Goal: Find specific page/section: Find specific page/section

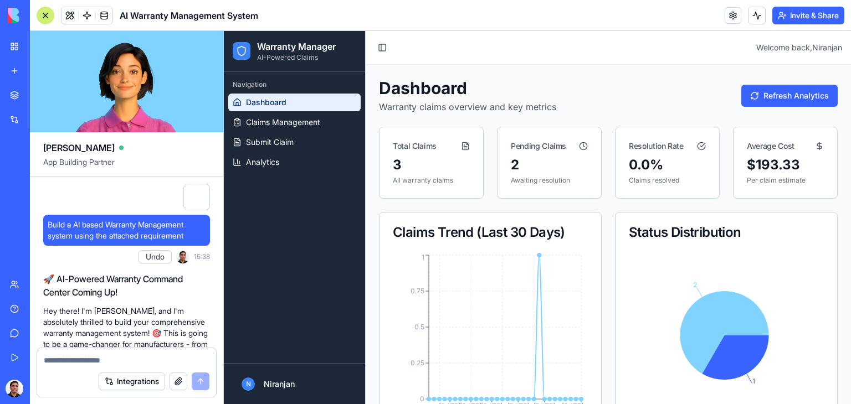
scroll to position [563, 0]
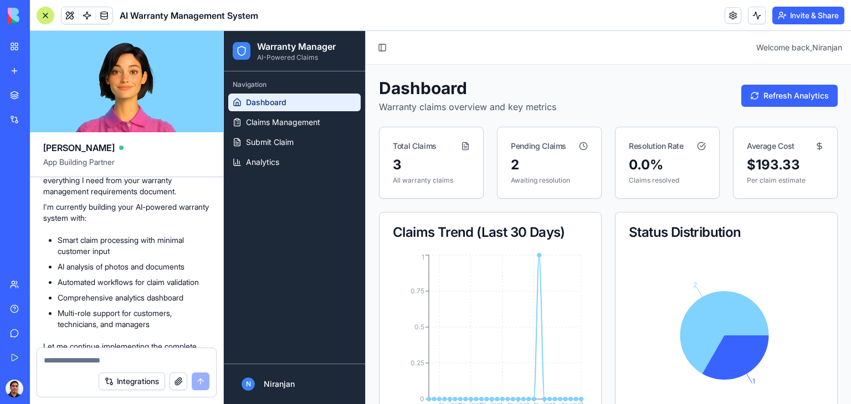
click at [47, 18] on div at bounding box center [46, 16] width 18 height 18
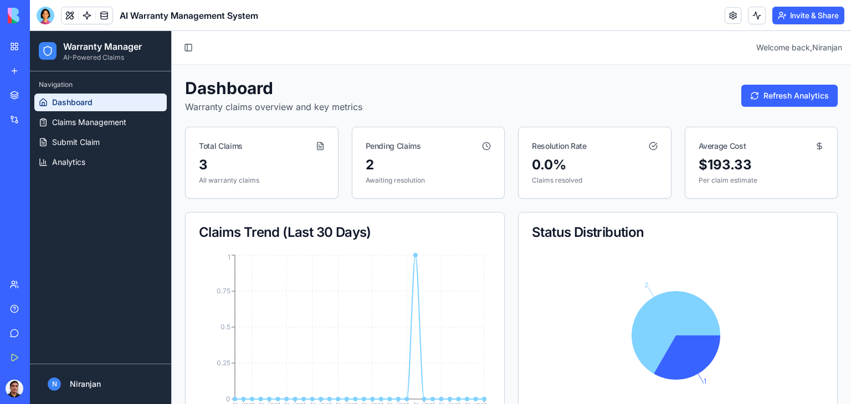
click at [42, 14] on img at bounding box center [42, 16] width 69 height 16
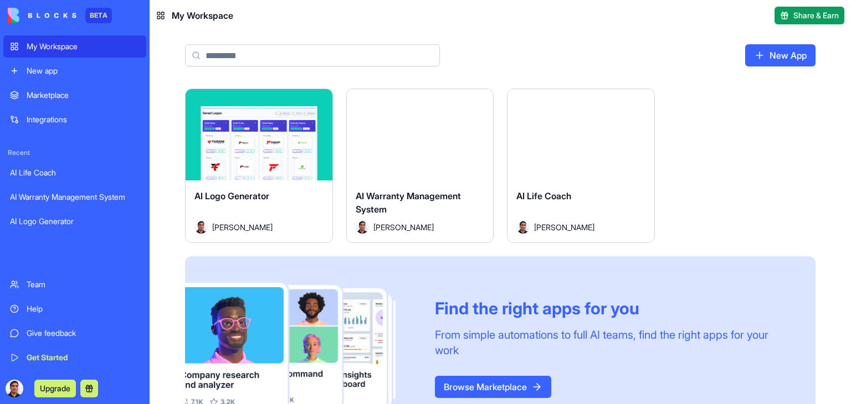
click at [35, 191] on link "AI Warranty Management System" at bounding box center [74, 197] width 143 height 22
